Goal: Task Accomplishment & Management: Use online tool/utility

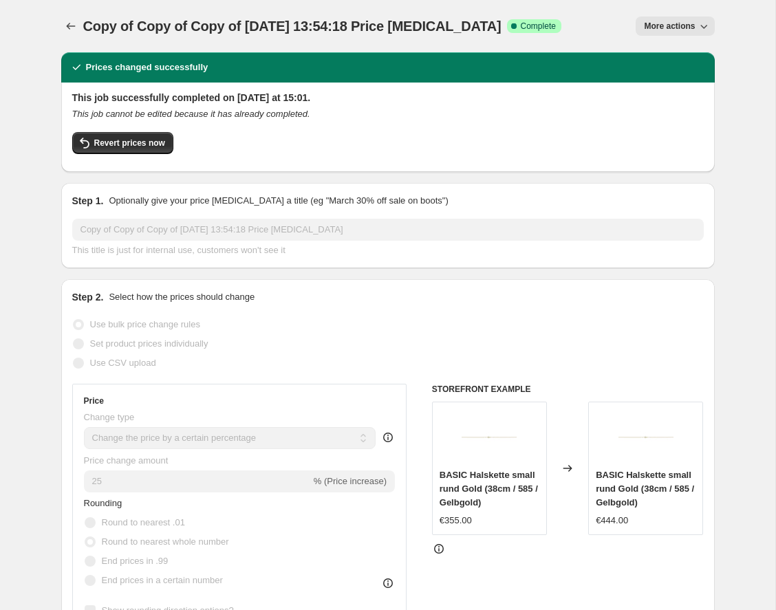
select select "percentage"
select select "remove"
click at [672, 27] on span "More actions" at bounding box center [669, 26] width 51 height 11
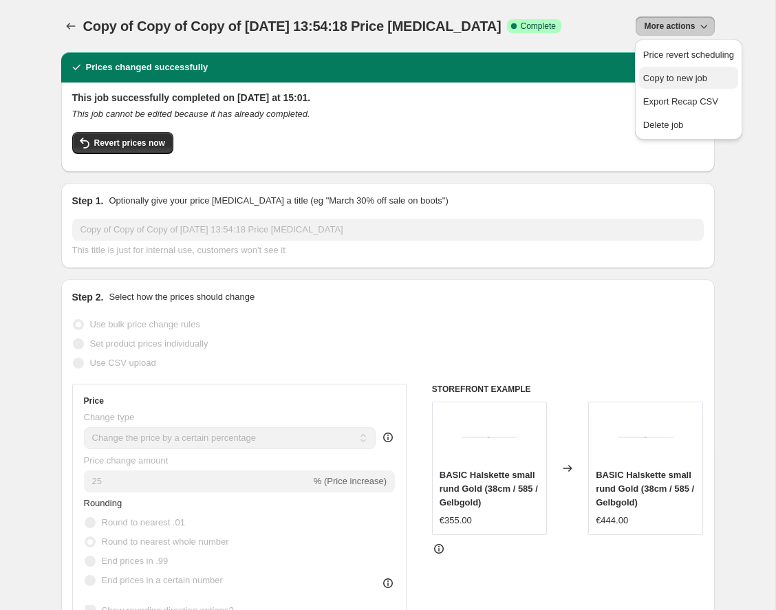
click at [663, 83] on span "Copy to new job" at bounding box center [675, 78] width 64 height 10
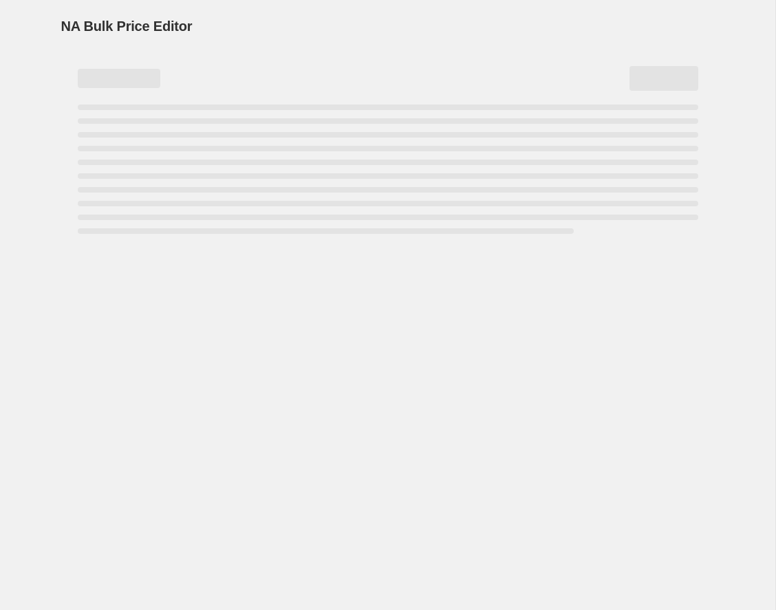
select select "percentage"
select select "remove"
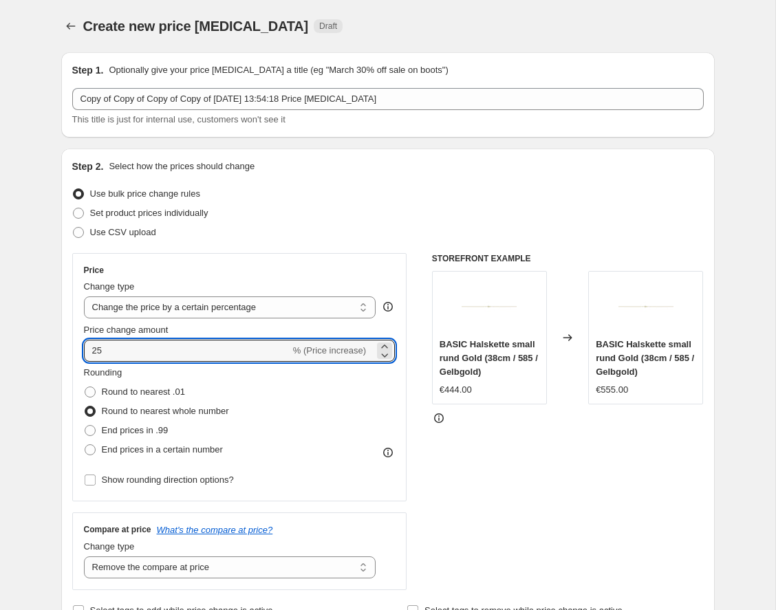
drag, startPoint x: 109, startPoint y: 354, endPoint x: 72, endPoint y: 354, distance: 37.1
click at [72, 354] on div "Price Change type Change the price to a certain amount Change the price by a ce…" at bounding box center [239, 377] width 335 height 248
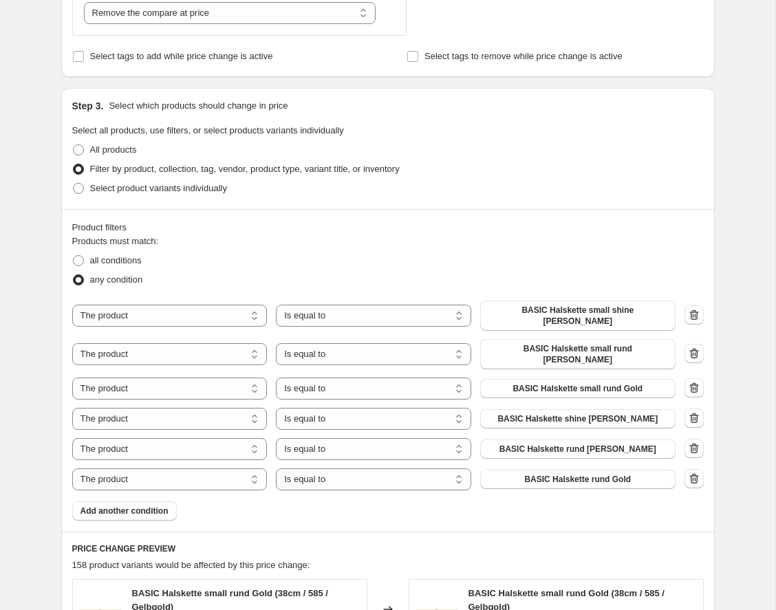
scroll to position [685, 0]
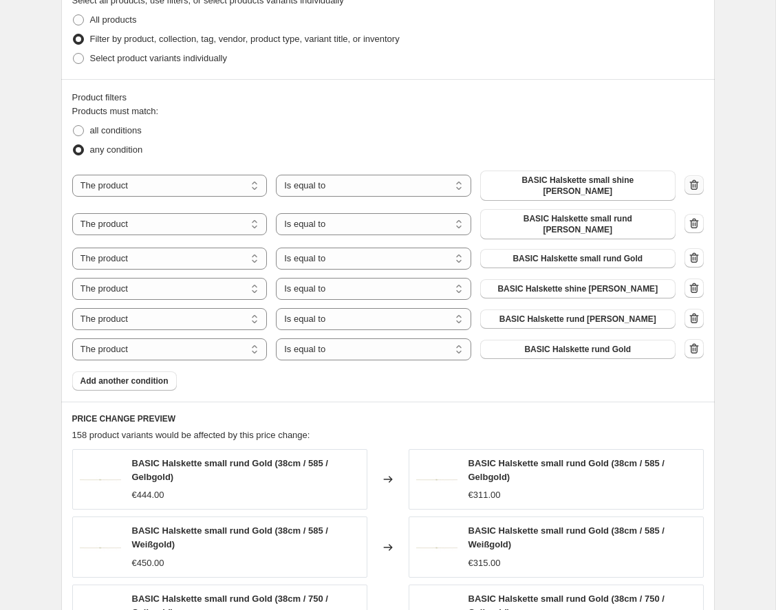
click at [694, 185] on icon "button" at bounding box center [694, 185] width 14 height 14
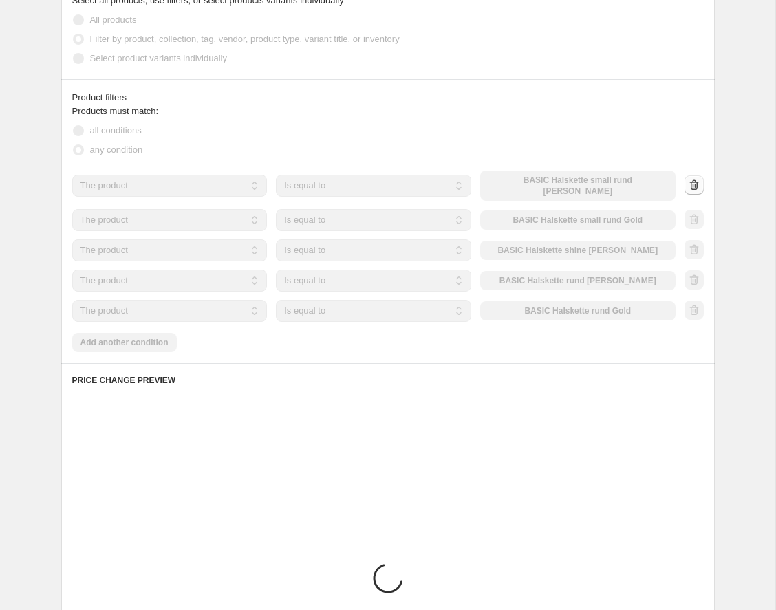
click at [694, 185] on div at bounding box center [694, 185] width 19 height 21
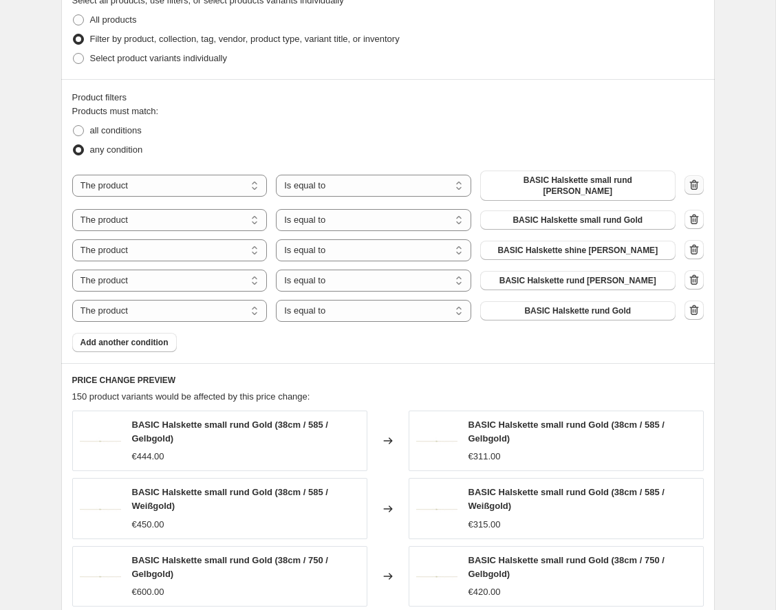
click at [694, 185] on icon "button" at bounding box center [694, 185] width 14 height 14
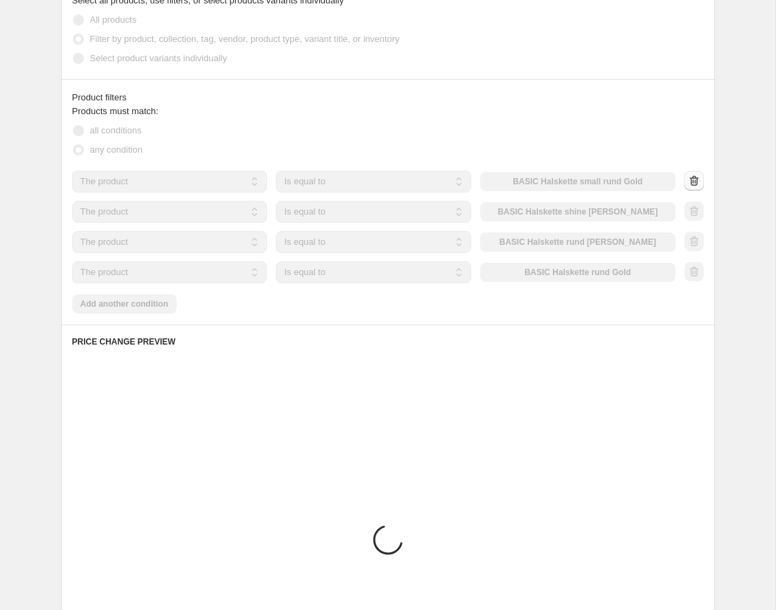
click at [694, 185] on div at bounding box center [694, 181] width 19 height 21
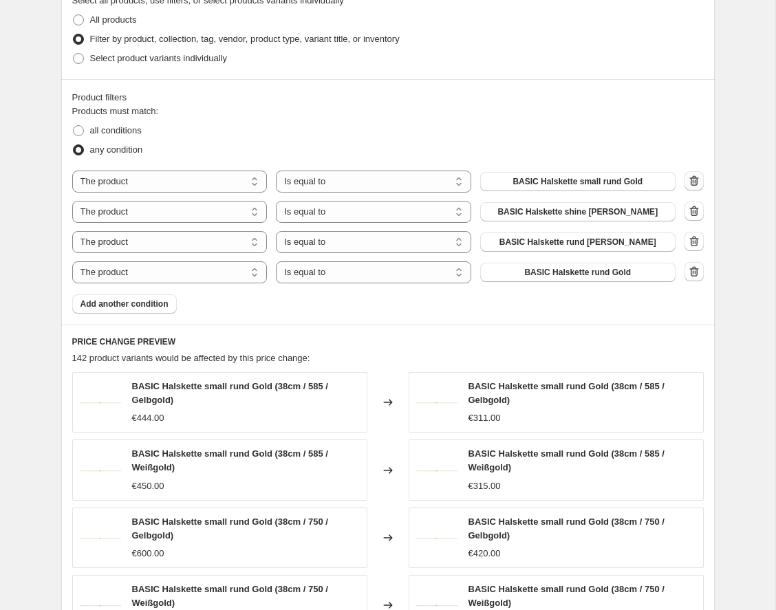
click at [694, 185] on icon "button" at bounding box center [694, 181] width 14 height 14
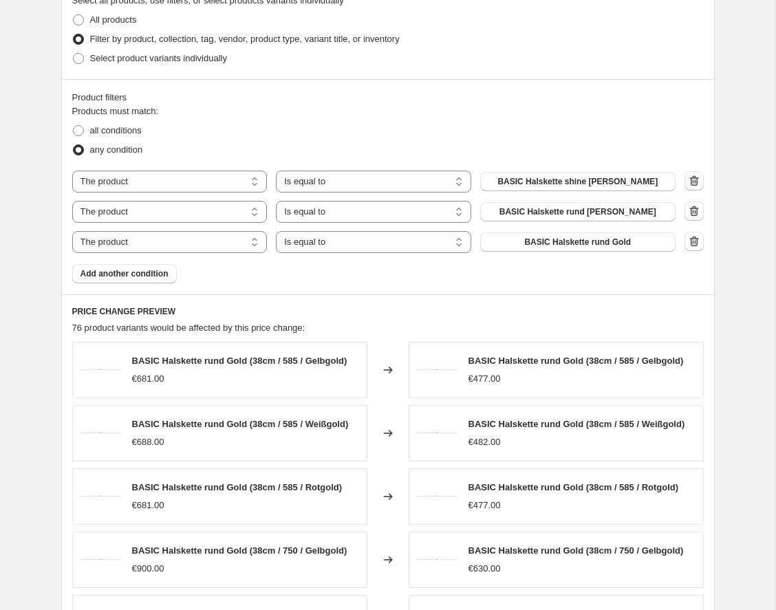
click at [694, 185] on icon "button" at bounding box center [694, 181] width 14 height 14
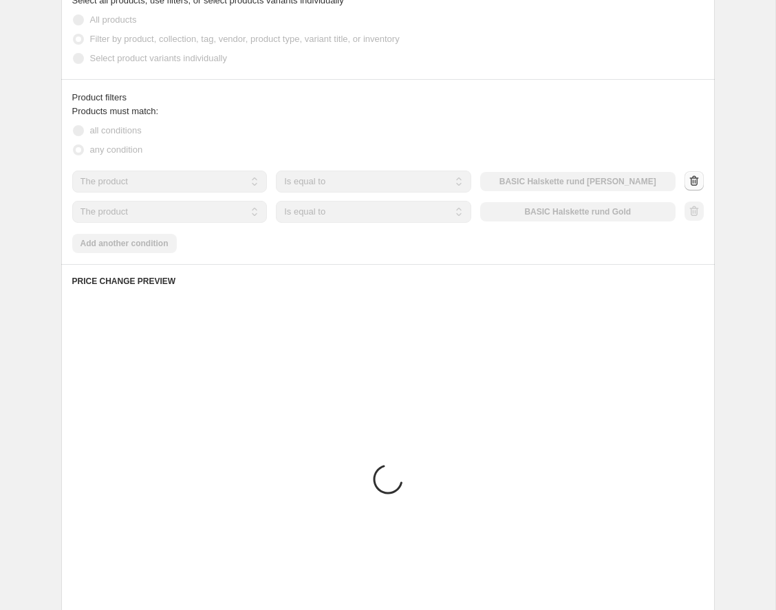
click at [694, 185] on icon "button" at bounding box center [694, 181] width 14 height 14
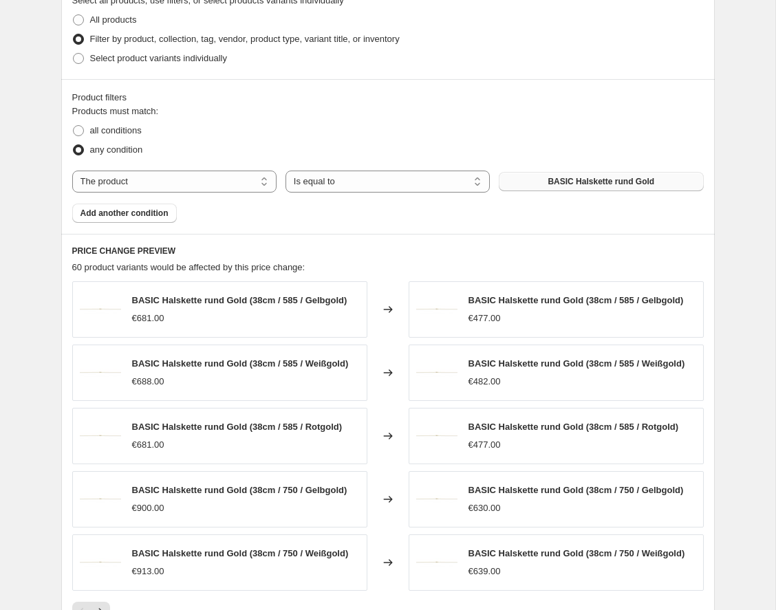
click at [565, 179] on span "BASIC Halskette rund Gold" at bounding box center [601, 181] width 107 height 11
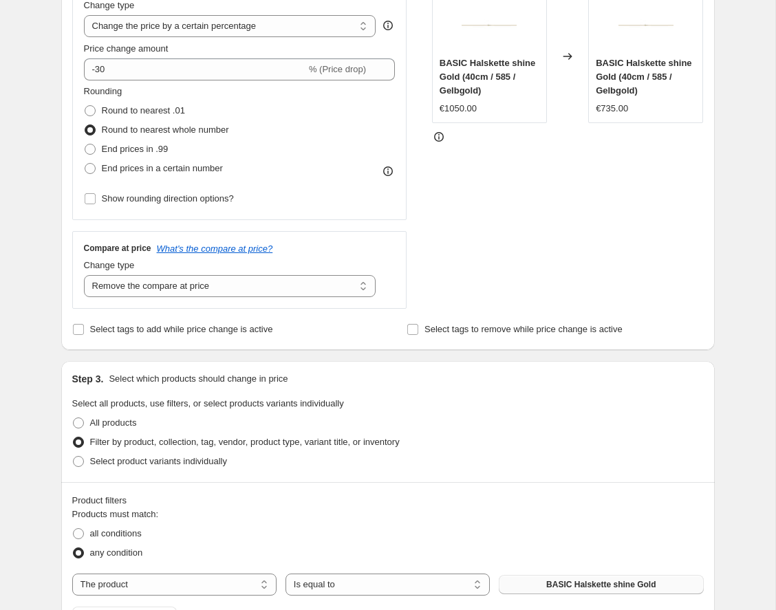
scroll to position [266, 0]
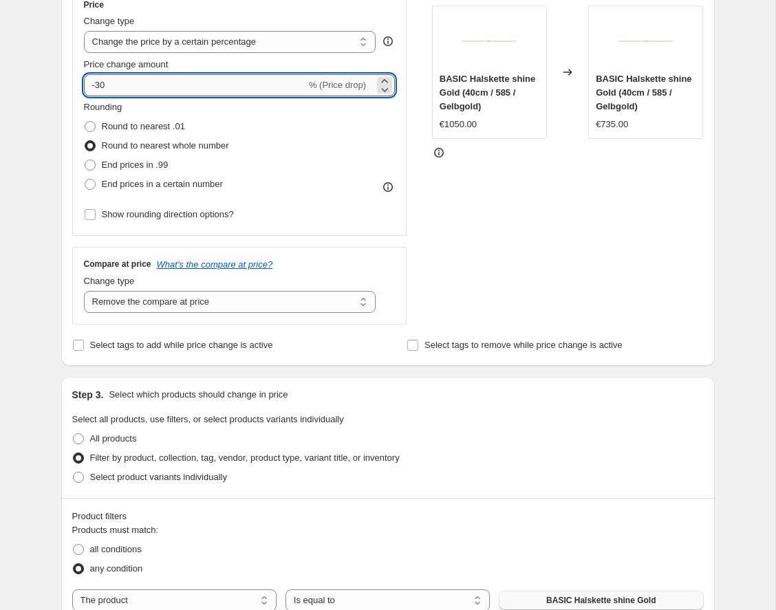
click at [105, 87] on input "-30" at bounding box center [195, 85] width 222 height 22
type input "-3"
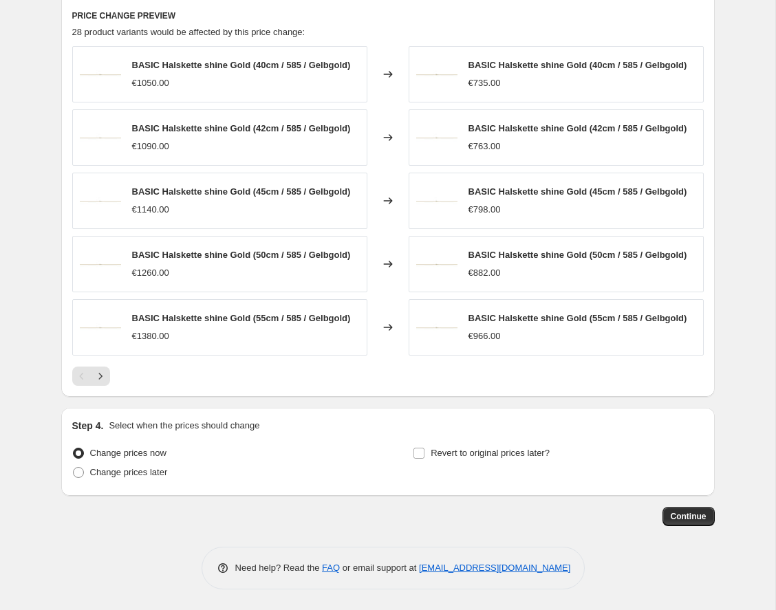
scroll to position [942, 0]
type input "-40"
click at [675, 521] on span "Continue" at bounding box center [689, 516] width 36 height 11
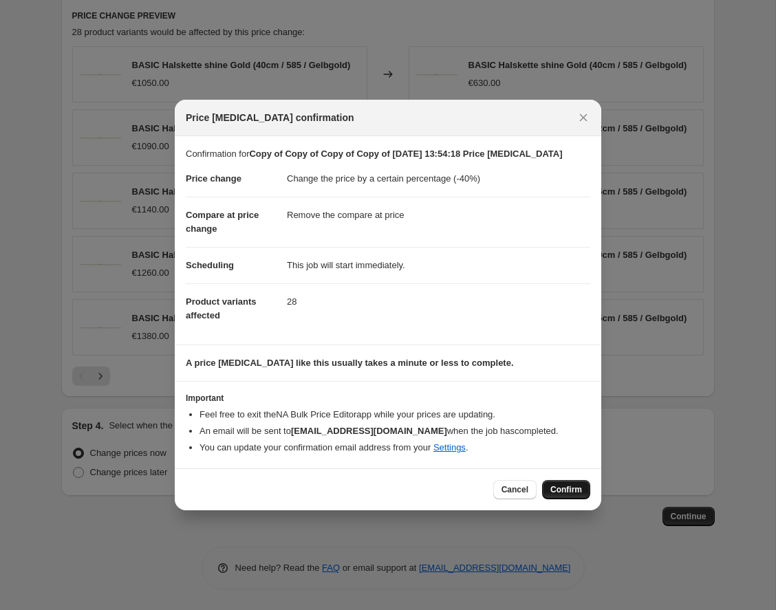
click at [563, 491] on span "Confirm" at bounding box center [566, 489] width 32 height 11
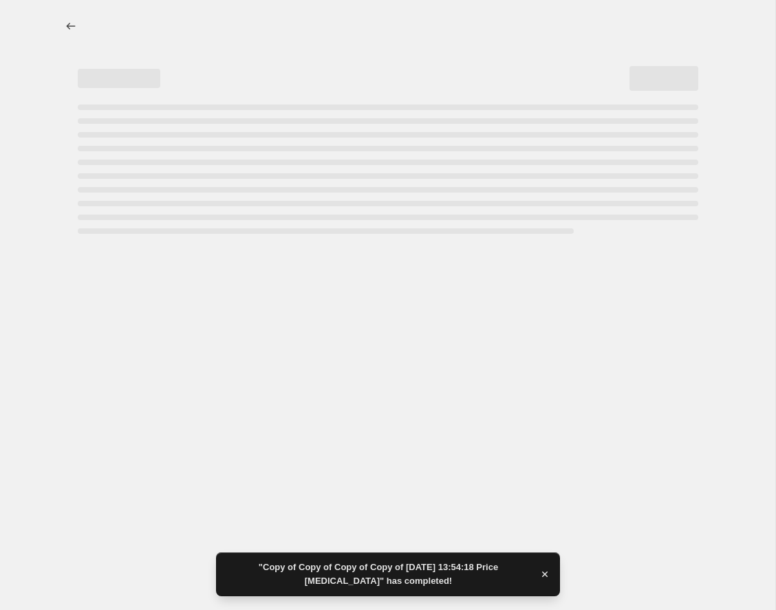
select select "percentage"
select select "remove"
